Goal: Find specific page/section: Find specific page/section

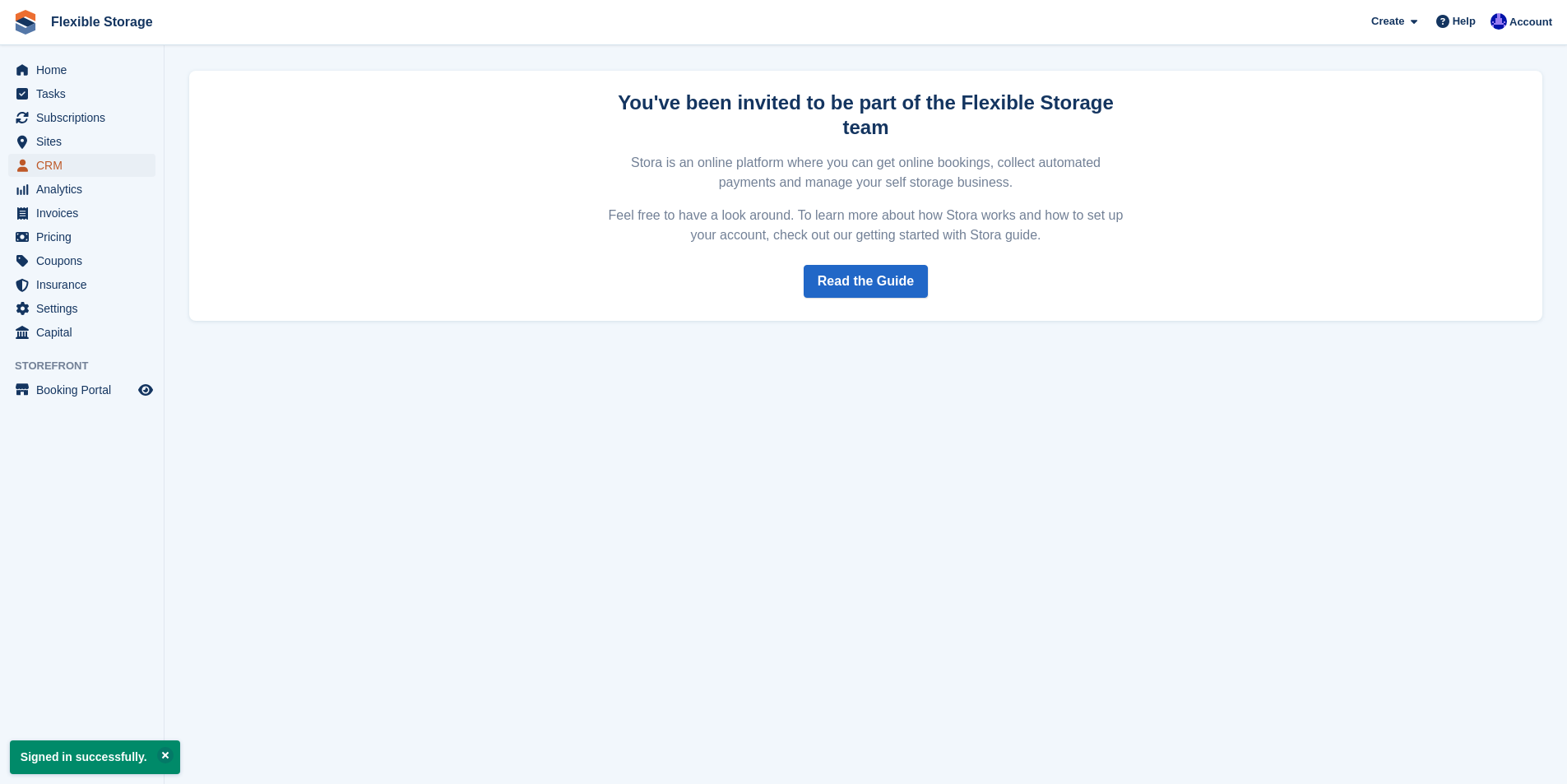
click at [79, 163] on span "CRM" at bounding box center [85, 165] width 99 height 23
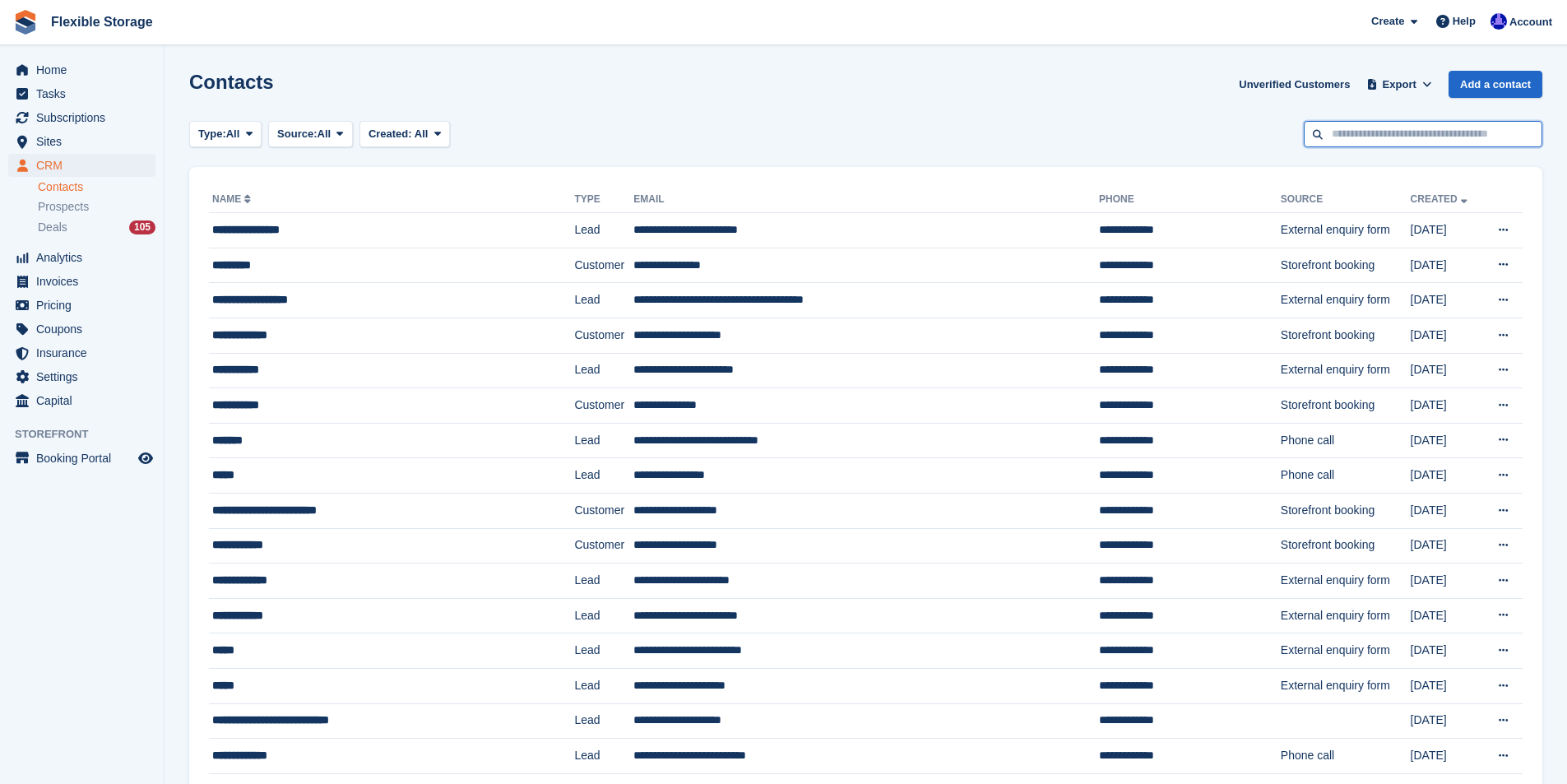
click at [1363, 131] on input "text" at bounding box center [1423, 134] width 239 height 27
type input "******"
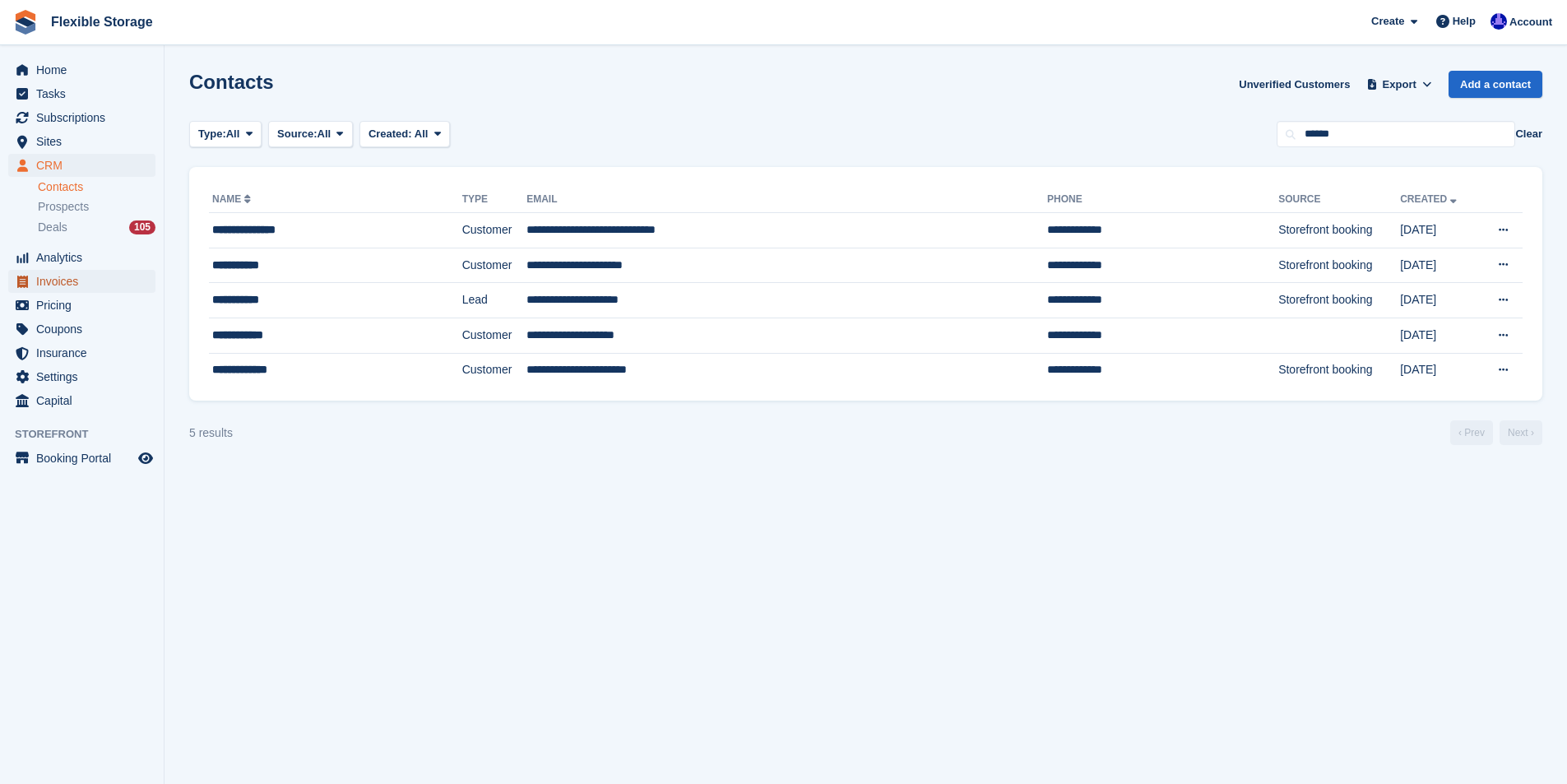
click at [63, 284] on span "Invoices" at bounding box center [85, 280] width 99 height 23
